Goal: Check status: Check status

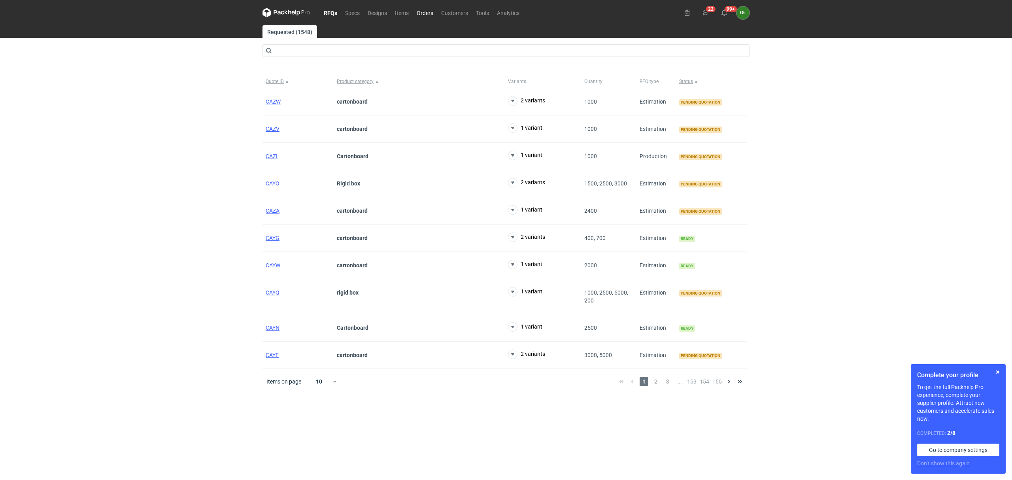
click at [432, 13] on link "Orders" at bounding box center [425, 12] width 25 height 9
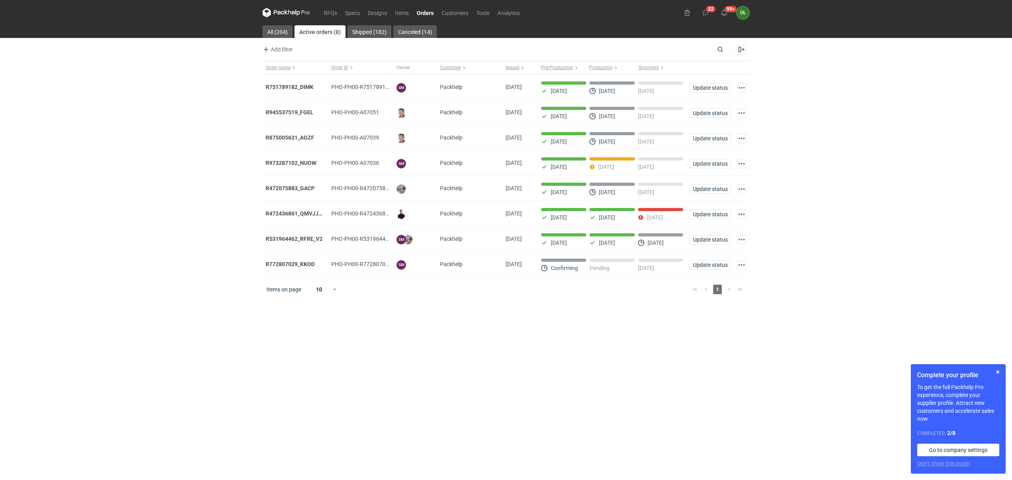
click at [425, 13] on link "Orders" at bounding box center [425, 12] width 25 height 9
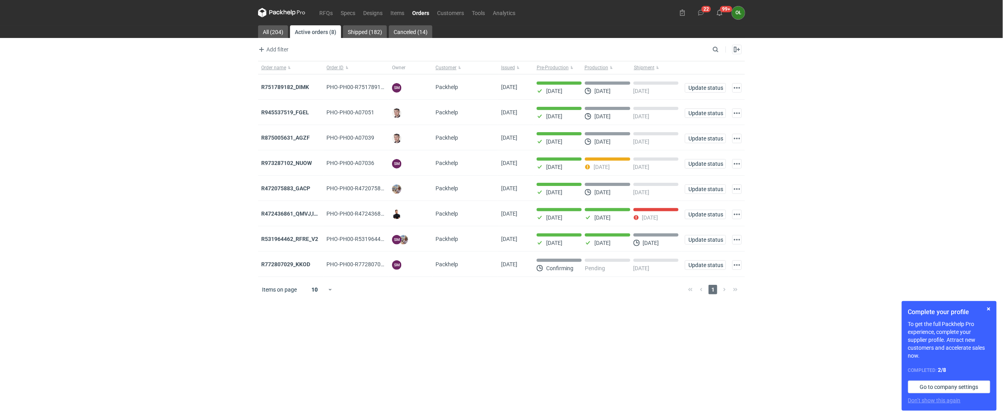
click at [427, 9] on link "Orders" at bounding box center [420, 12] width 25 height 9
click at [326, 14] on link "RFQs" at bounding box center [325, 12] width 21 height 9
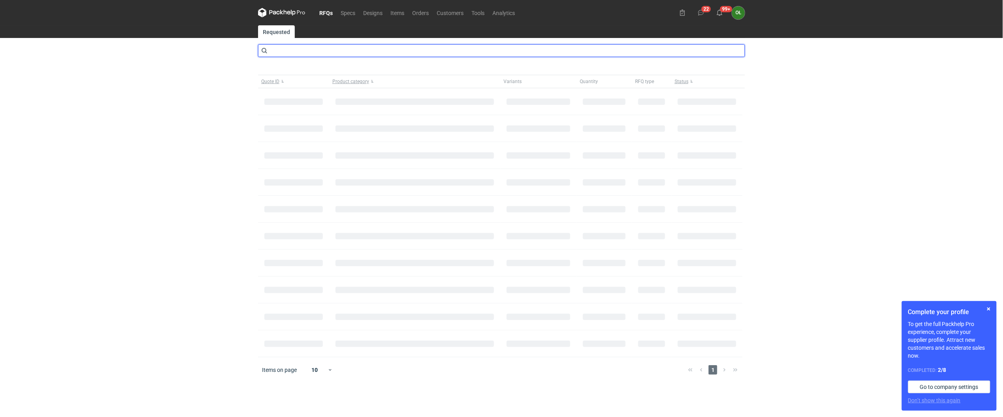
click at [326, 54] on input "text" at bounding box center [501, 50] width 487 height 13
type input "[PERSON_NAME]"
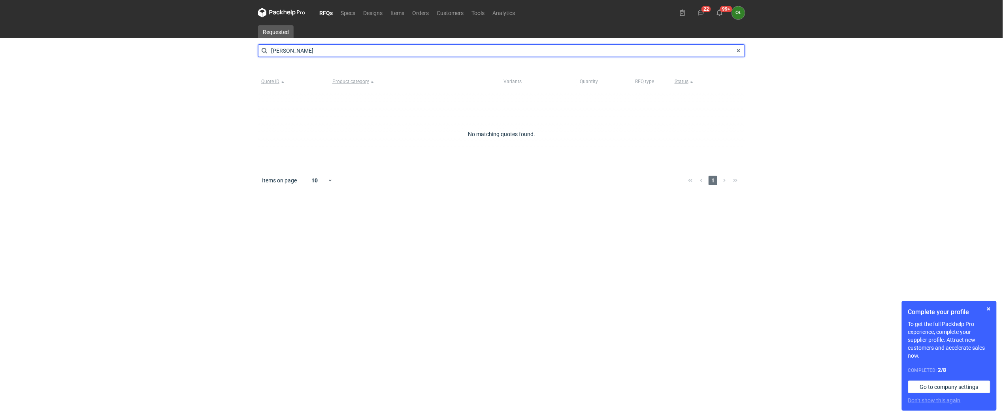
drag, startPoint x: 281, startPoint y: 49, endPoint x: 207, endPoint y: 49, distance: 74.3
click at [207, 49] on div "RFQs Specs Designs Items Orders Customers Tools Analytics 22 99+ OŁ [PERSON_NAM…" at bounding box center [501, 208] width 1003 height 417
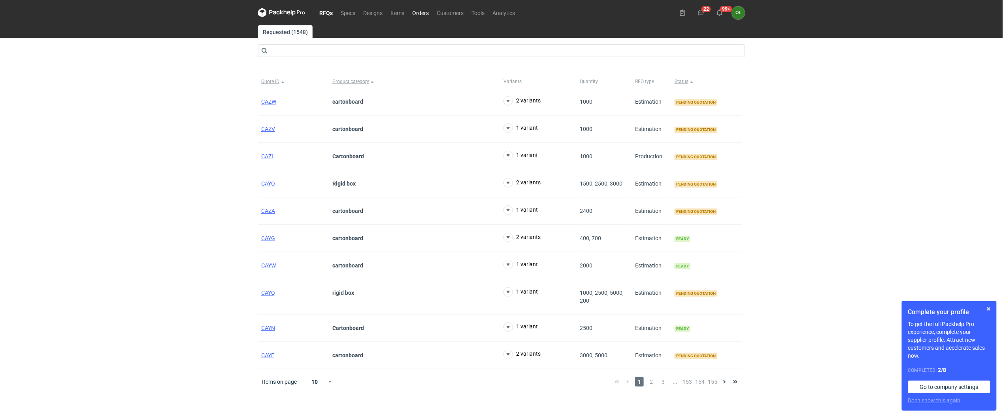
click at [421, 10] on link "Orders" at bounding box center [420, 12] width 25 height 9
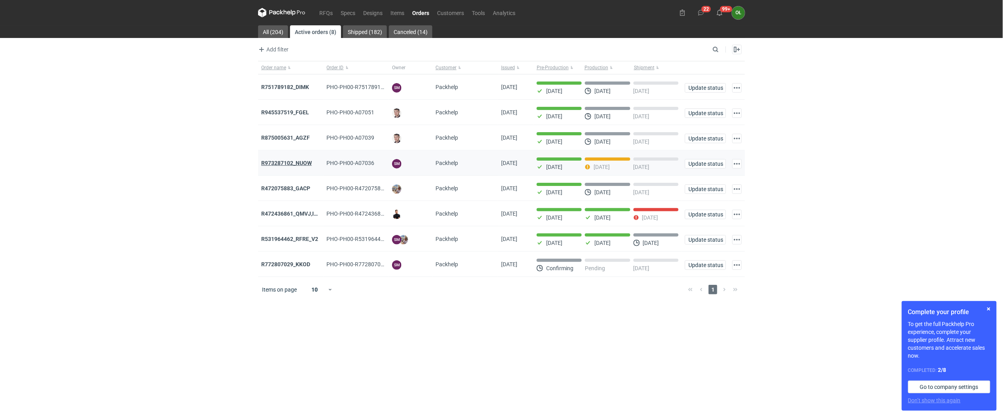
click at [296, 160] on strong "R973287102_NUOW" at bounding box center [286, 163] width 51 height 6
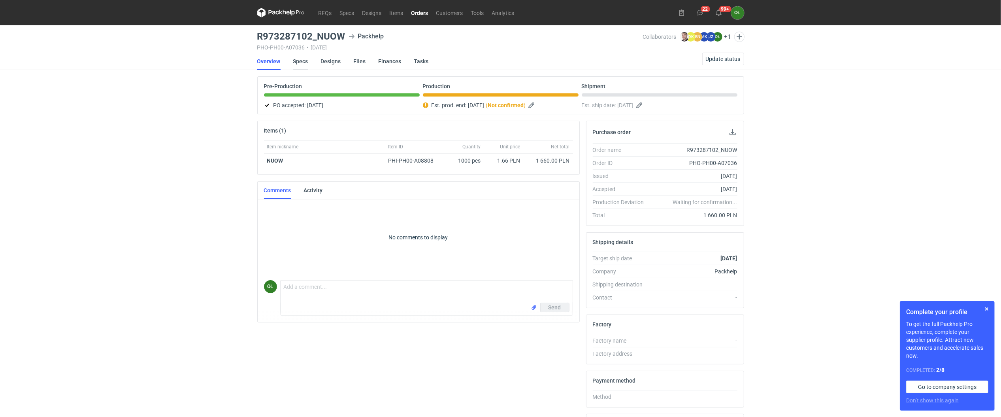
click at [300, 62] on link "Specs" at bounding box center [300, 61] width 15 height 17
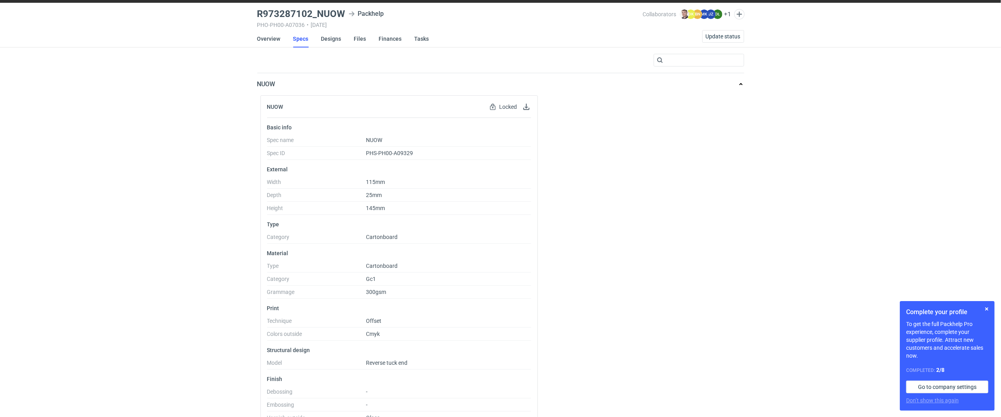
scroll to position [45, 0]
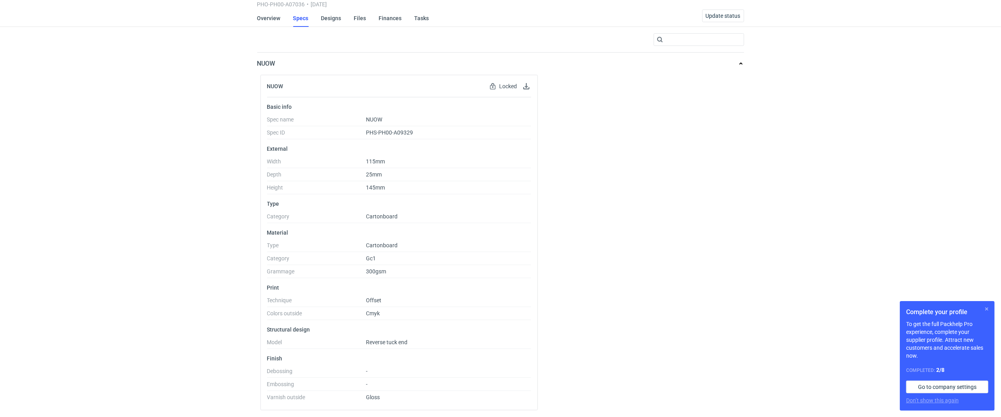
click at [985, 308] on button "button" at bounding box center [986, 308] width 9 height 9
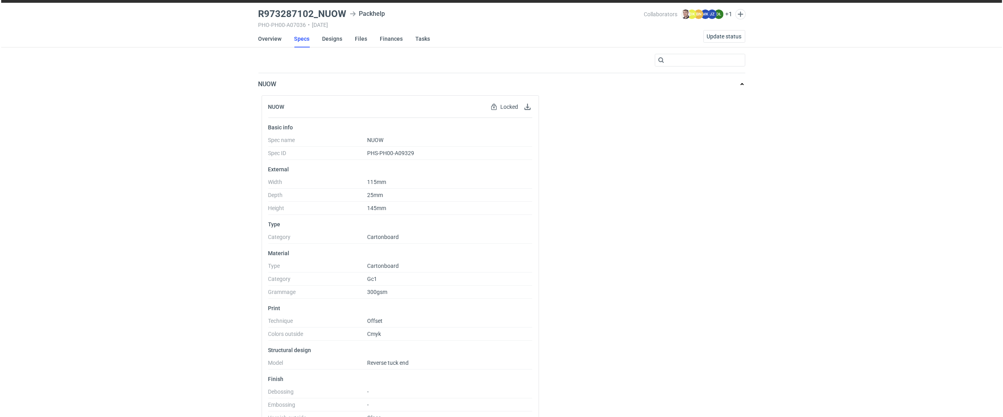
scroll to position [0, 0]
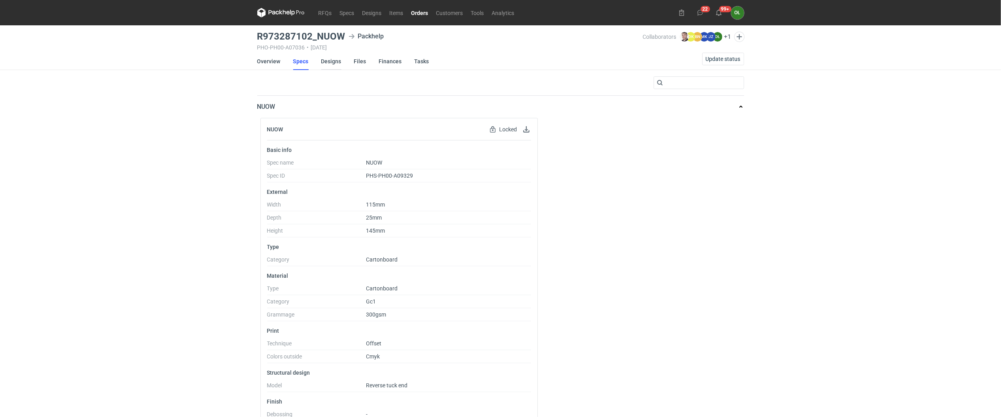
click at [334, 62] on link "Designs" at bounding box center [331, 61] width 20 height 17
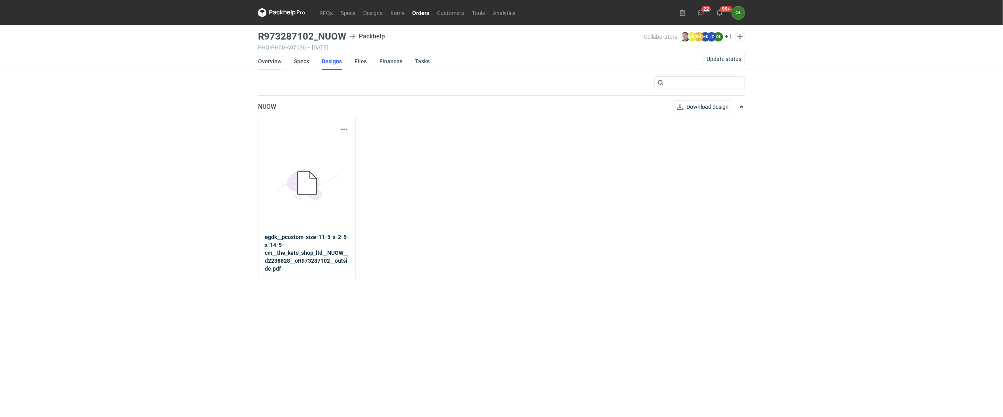
click at [272, 60] on link "Overview" at bounding box center [269, 61] width 23 height 17
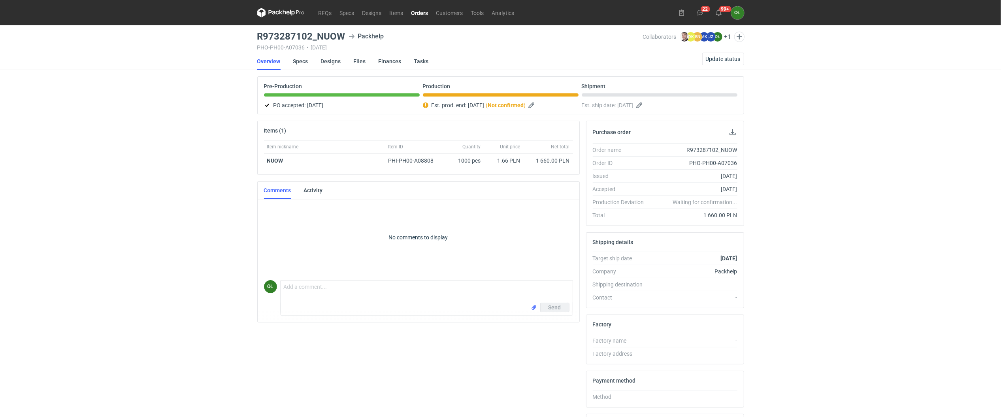
click at [350, 70] on main "R973287102_NUOW Packhelp PHO-PH00-A07036 • [DATE] Collaborators [PERSON_NAME] D…" at bounding box center [500, 266] width 493 height 483
click at [336, 61] on link "Designs" at bounding box center [331, 61] width 20 height 17
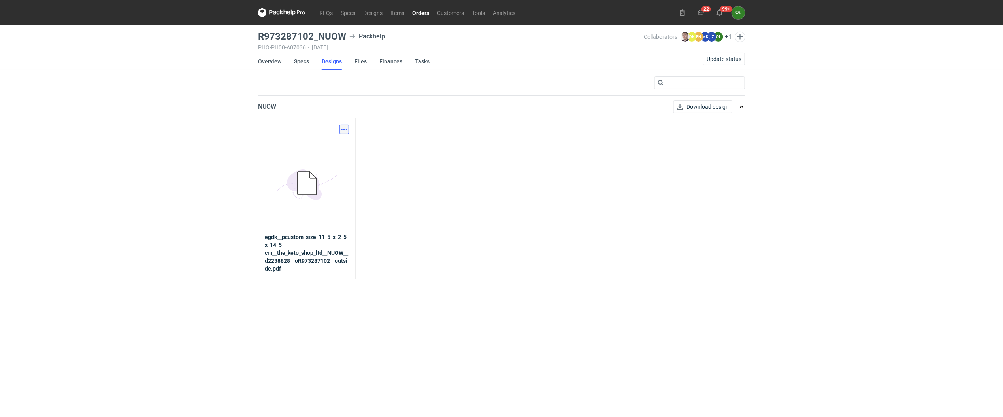
click at [341, 125] on button "button" at bounding box center [344, 129] width 9 height 9
click at [342, 130] on button "button" at bounding box center [344, 129] width 9 height 9
click at [342, 127] on button "button" at bounding box center [344, 129] width 9 height 9
click at [325, 148] on link "Download design part" at bounding box center [309, 146] width 73 height 13
drag, startPoint x: 256, startPoint y: 36, endPoint x: 348, endPoint y: 38, distance: 92.1
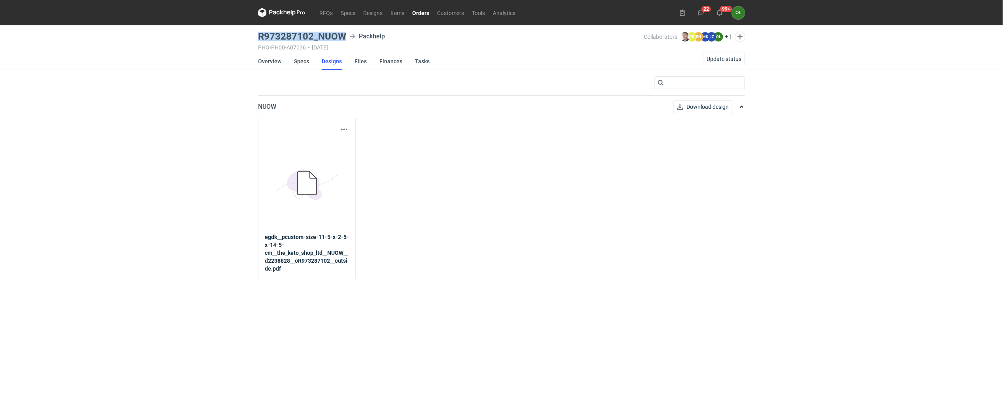
click at [348, 38] on main "R973287102_NUOW Packhelp PHO-PH00-A07036 • [DATE] Collaborators [PERSON_NAME] D…" at bounding box center [501, 220] width 493 height 391
copy h3 "R973287102_NUOW"
click at [305, 59] on link "Specs" at bounding box center [301, 61] width 15 height 17
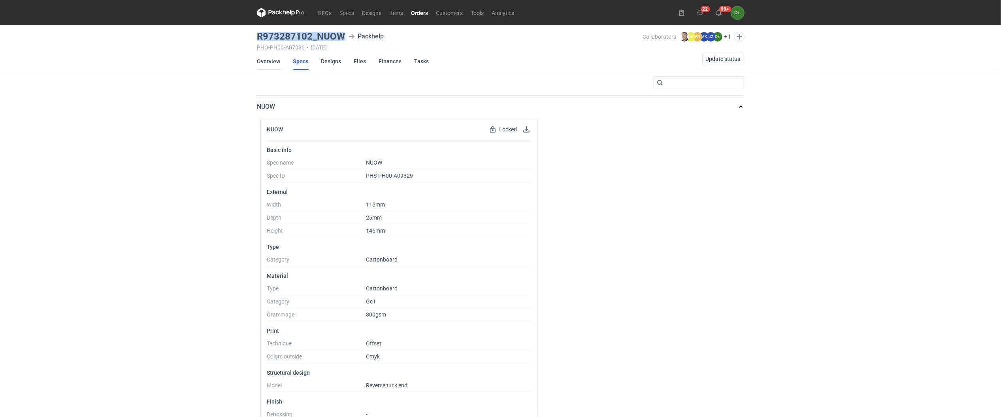
click at [277, 65] on link "Overview" at bounding box center [268, 61] width 23 height 17
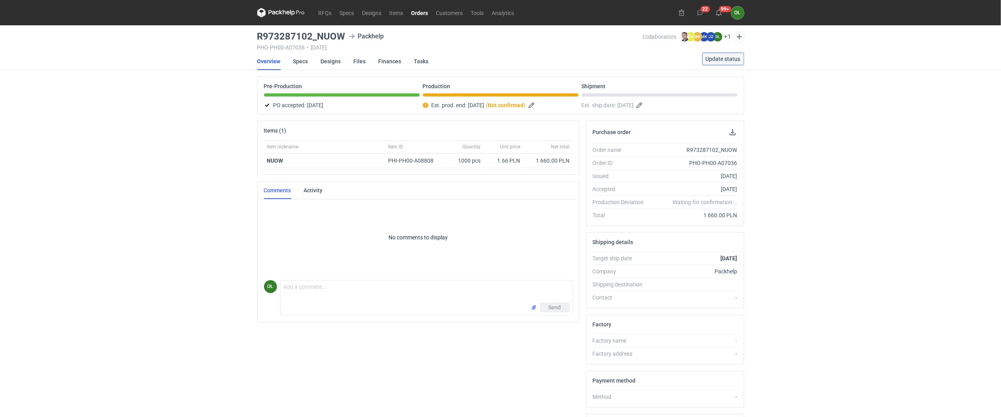
click at [713, 60] on span "Update status" at bounding box center [723, 59] width 35 height 6
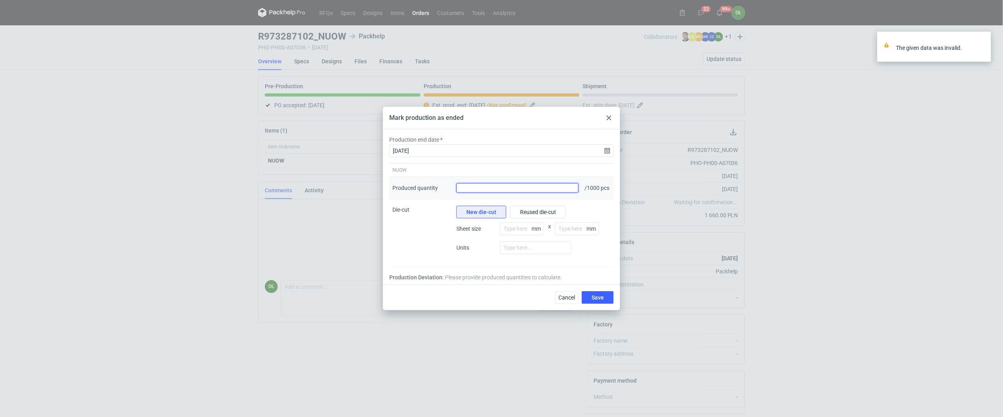
click at [568, 192] on input "Produced quantity" at bounding box center [518, 187] width 122 height 9
type input "1000"
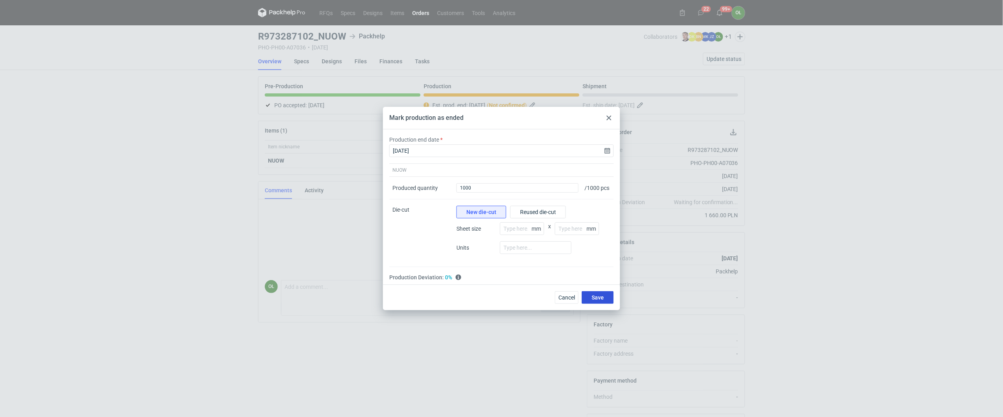
click at [609, 304] on button "Save" at bounding box center [598, 297] width 32 height 13
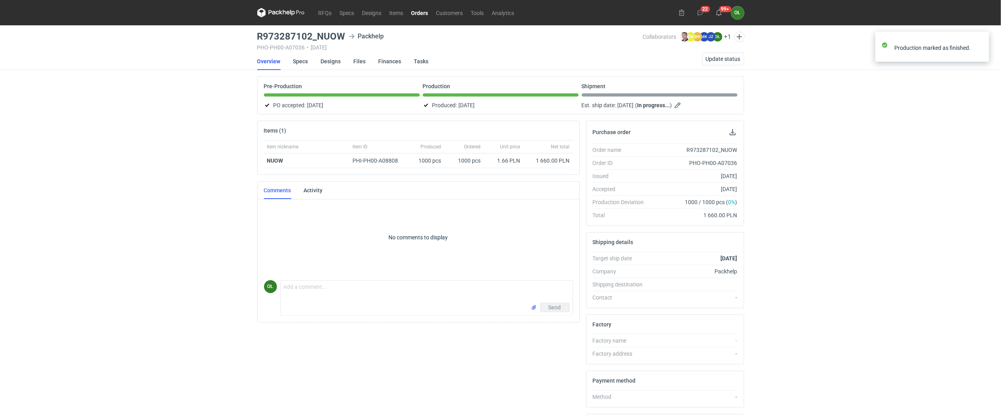
click at [421, 16] on link "Orders" at bounding box center [420, 12] width 25 height 9
